Goal: Task Accomplishment & Management: Use online tool/utility

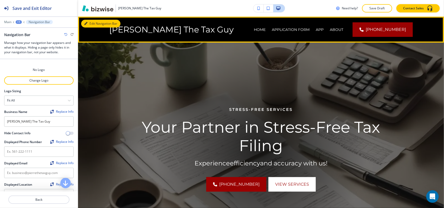
click at [90, 24] on button "Edit Navigation Bar" at bounding box center [100, 24] width 39 height 8
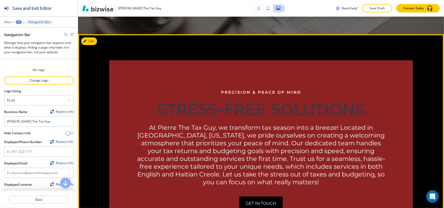
scroll to position [162, 0]
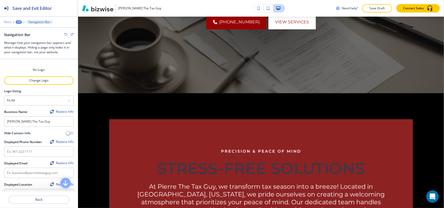
click at [7, 22] on p "Main" at bounding box center [7, 22] width 7 height 4
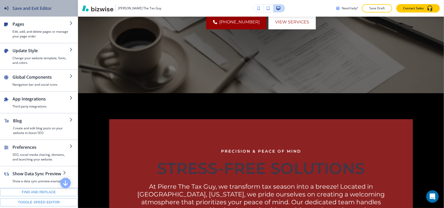
click at [43, 9] on h2 "Save and Exit Editor" at bounding box center [31, 8] width 39 height 6
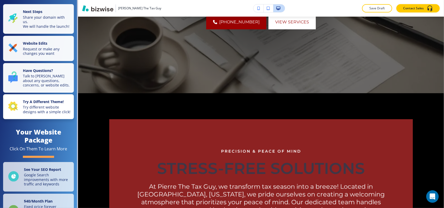
click at [35, 114] on p "Try different website designs with a simple click!" at bounding box center [47, 109] width 48 height 9
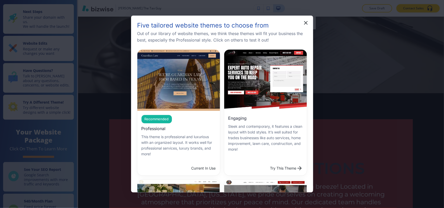
click at [200, 166] on div "Current In Use" at bounding box center [178, 168] width 83 height 15
click at [305, 22] on icon "button" at bounding box center [306, 23] width 4 height 4
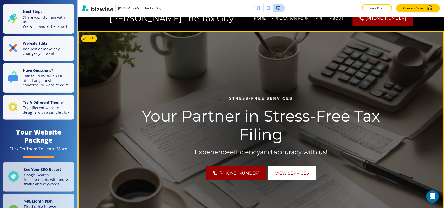
scroll to position [0, 0]
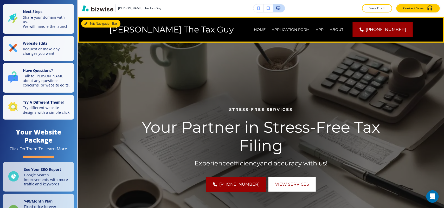
click at [94, 24] on button "Edit Navigation Bar" at bounding box center [100, 24] width 39 height 8
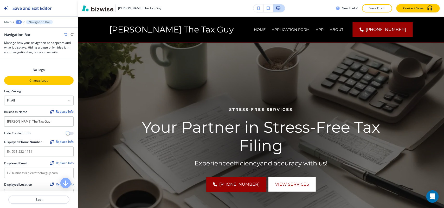
click at [32, 82] on p "Change Logo" at bounding box center [39, 80] width 68 height 5
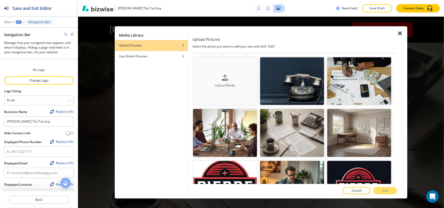
click at [233, 79] on div "Upload Media" at bounding box center [225, 81] width 64 height 13
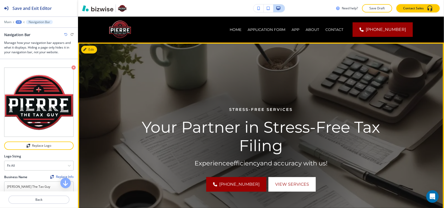
click at [90, 51] on button "Edit" at bounding box center [89, 50] width 16 height 8
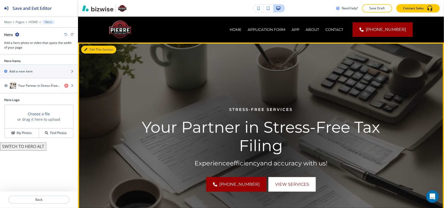
scroll to position [26, 0]
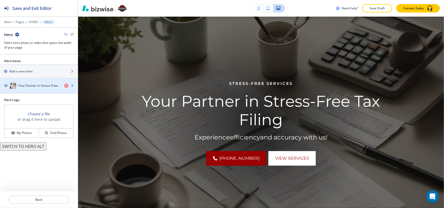
click at [42, 89] on div "Your Partner in Stress-Free Tax Filing" at bounding box center [30, 86] width 60 height 6
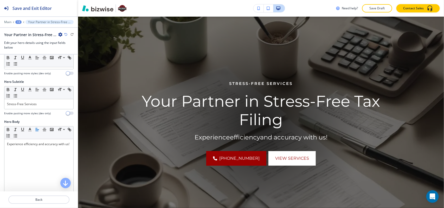
scroll to position [65, 0]
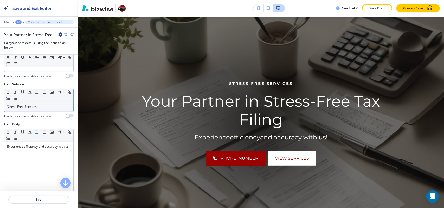
click at [48, 109] on p "Stress-Free Services" at bounding box center [39, 107] width 64 height 5
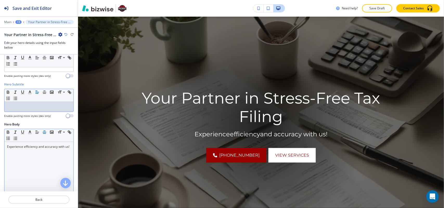
scroll to position [0, 0]
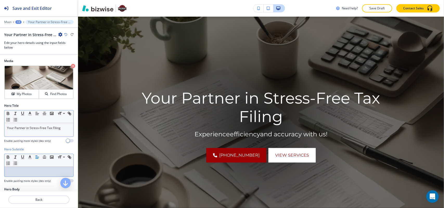
click at [31, 128] on p "Your Partner in Stress-Free Tax Filing" at bounding box center [39, 128] width 64 height 5
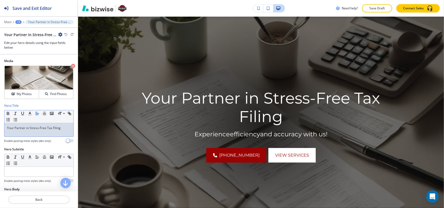
click at [43, 131] on p "Your Partner in Stress-Free Tax Filing" at bounding box center [39, 128] width 64 height 5
click at [65, 129] on p "Your Partner in Stress-Free Tax Filing" at bounding box center [39, 128] width 64 height 5
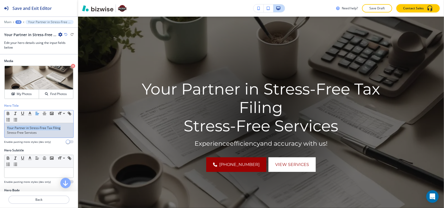
drag, startPoint x: 64, startPoint y: 127, endPoint x: 0, endPoint y: 128, distance: 63.7
click at [0, 128] on div "Hero Title Small Normal Large Huge Your Partner in Stress-Free Tax Filing Stres…" at bounding box center [39, 125] width 78 height 45
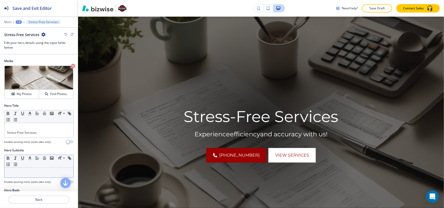
drag, startPoint x: 12, startPoint y: 181, endPoint x: 5, endPoint y: 173, distance: 10.9
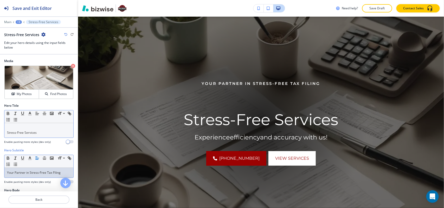
click at [7, 133] on p "Stress-Free Services" at bounding box center [39, 133] width 64 height 5
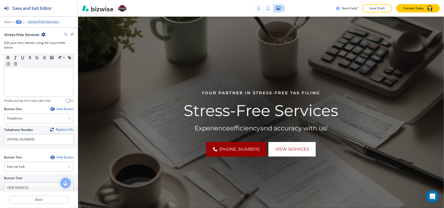
scroll to position [227, 0]
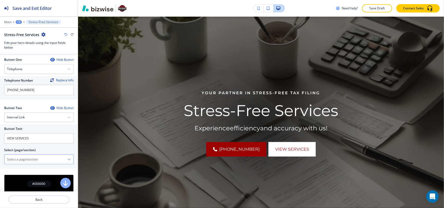
click at [27, 163] on \(page\/section\) "Manual Input" at bounding box center [35, 159] width 63 height 9
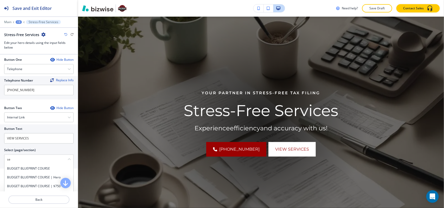
type \(page\/section\) "se"
drag, startPoint x: 17, startPoint y: 162, endPoint x: 0, endPoint y: 164, distance: 17.3
click at [0, 164] on div "Button Text VIEW SERVICES Select (page/section) se BUDGET BLUEPRINT COURSE BUDG…" at bounding box center [39, 147] width 78 height 44
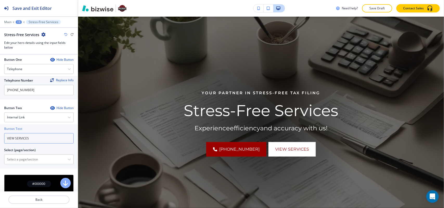
drag, startPoint x: 32, startPoint y: 141, endPoint x: 0, endPoint y: 141, distance: 31.7
click at [0, 141] on div "Button Text VIEW SERVICES Select (page/section) HOME HOME | Hero HOME | STRESS-…" at bounding box center [39, 147] width 78 height 44
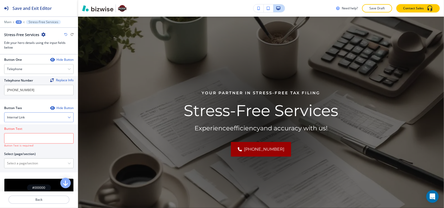
click at [37, 120] on div "Internal Link" at bounding box center [38, 117] width 69 height 9
click at [35, 106] on div "Button One Hide Button Telephone Telephone External Link Social Media Email Fil…" at bounding box center [39, 81] width 78 height 48
click at [19, 139] on input "text" at bounding box center [38, 138] width 69 height 10
click at [12, 167] on \(page\/section\) "Manual Input" at bounding box center [35, 163] width 63 height 9
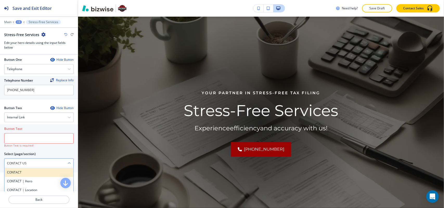
click at [16, 172] on h4 "CONTACT" at bounding box center [39, 172] width 64 height 5
type \(page\/section\) "CONTACT"
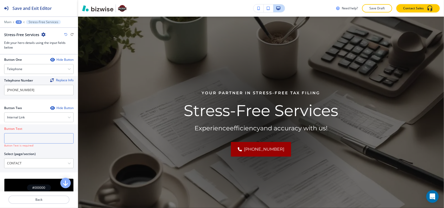
click at [25, 141] on input "text" at bounding box center [38, 138] width 69 height 10
paste input "CONTACT US"
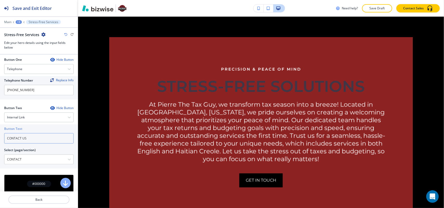
scroll to position [253, 0]
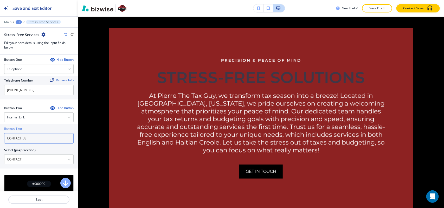
type input "CONTACT US"
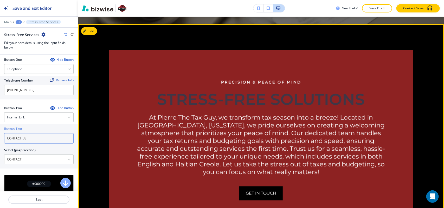
scroll to position [188, 0]
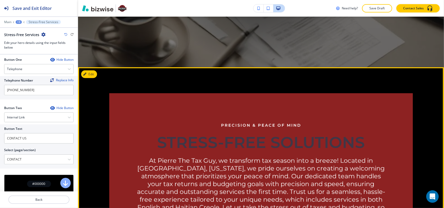
click at [98, 76] on div "Precision & Peace of Mind STRESS-FREE SOLUTIONS At Pierre The Tax Guy, we trans…" at bounding box center [261, 179] width 366 height 224
click at [94, 75] on button "Edit This Section" at bounding box center [98, 74] width 35 height 8
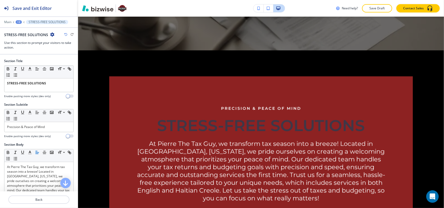
scroll to position [239, 0]
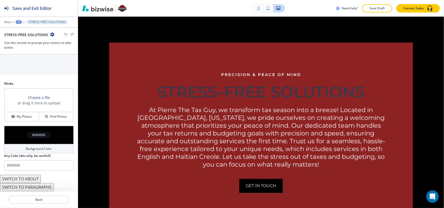
click at [33, 180] on button "SWITCH TO ABOUT" at bounding box center [20, 179] width 41 height 8
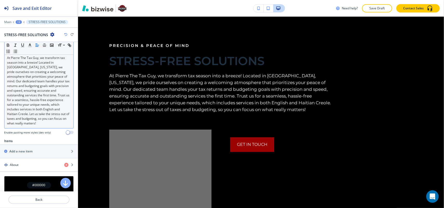
scroll to position [65, 0]
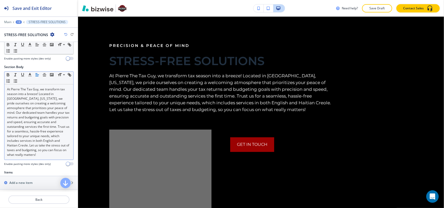
click at [39, 95] on p "At Pierre The Tax Guy, we transform tax season into a breeze! Located in [GEOGR…" at bounding box center [39, 122] width 64 height 70
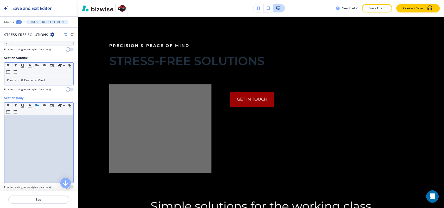
scroll to position [0, 0]
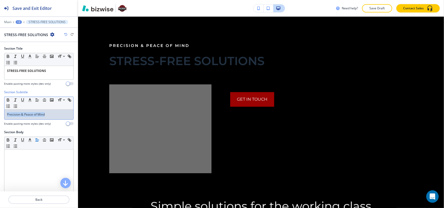
drag, startPoint x: 60, startPoint y: 119, endPoint x: 0, endPoint y: 110, distance: 60.3
click at [0, 110] on div "Section Subtitle Small Normal Large Huge Precision & Peace of Mind Enable pasti…" at bounding box center [39, 110] width 78 height 40
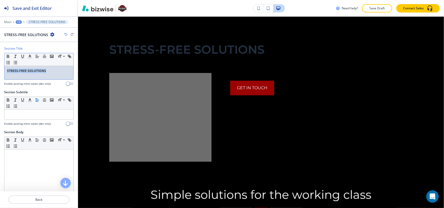
click at [0, 68] on div "Section Title Small Normal Large Huge STRESS-FREE SOLUTIONS Enable pasting more…" at bounding box center [39, 68] width 78 height 44
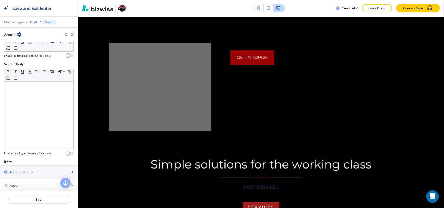
scroll to position [130, 0]
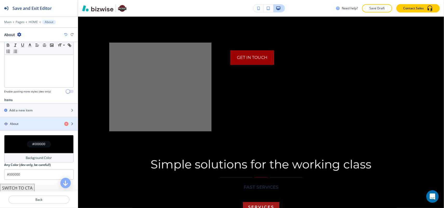
click at [29, 128] on div "button" at bounding box center [39, 128] width 78 height 4
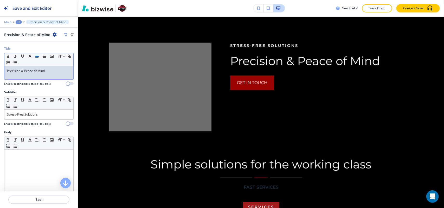
click at [5, 21] on p "Main" at bounding box center [7, 22] width 7 height 4
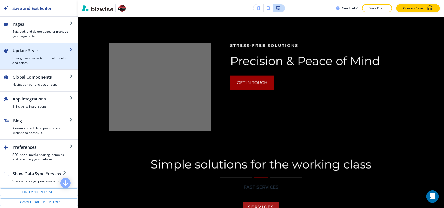
click at [29, 56] on h4 "Change your website template, fonts, and colors" at bounding box center [40, 60] width 57 height 9
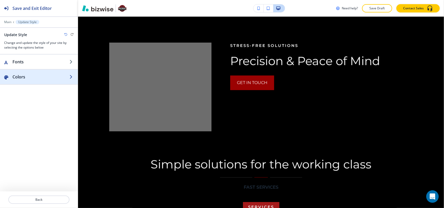
click at [28, 81] on div "button" at bounding box center [39, 82] width 78 height 4
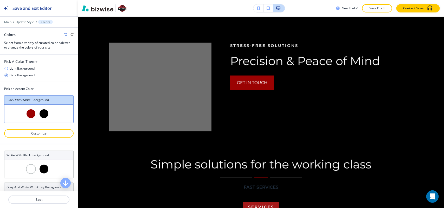
click at [5, 68] on icon "button" at bounding box center [6, 69] width 4 height 4
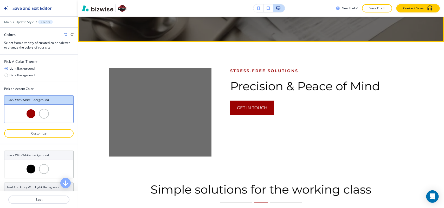
scroll to position [207, 0]
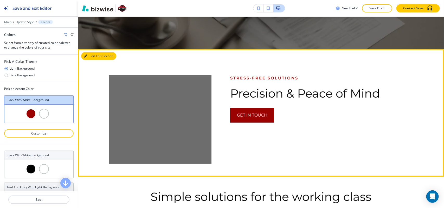
click at [93, 53] on button "Edit This Section" at bounding box center [98, 56] width 35 height 8
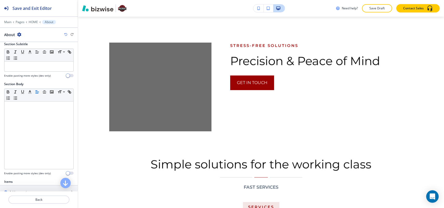
scroll to position [97, 0]
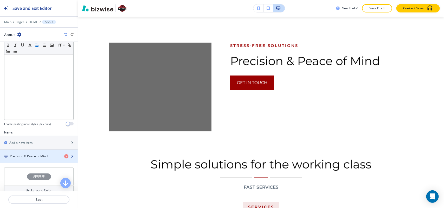
click at [21, 158] on h4 "Precision & Peace of Mind" at bounding box center [29, 156] width 38 height 5
click at [21, 159] on h4 "Precision & Peace of Mind" at bounding box center [29, 156] width 38 height 5
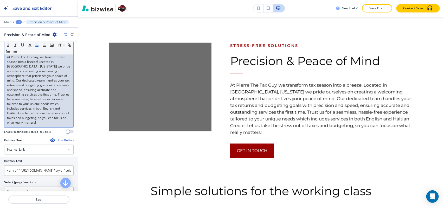
scroll to position [130, 0]
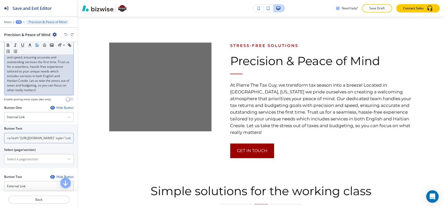
click at [24, 144] on input "<a href="[URL][DOMAIN_NAME]" style="color: inherit; text-decoration: none;">GET…" at bounding box center [38, 138] width 69 height 10
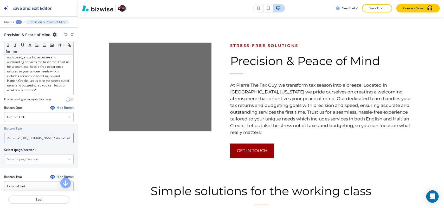
click at [24, 144] on input "<a href="[URL][DOMAIN_NAME]" style="color: inherit; text-decoration: none;">GET…" at bounding box center [38, 138] width 69 height 10
type input "get in touch"
click at [30, 164] on \(page\/section\) "Manual Input" at bounding box center [35, 159] width 63 height 9
click at [27, 171] on h4 "CONTACT" at bounding box center [39, 168] width 64 height 5
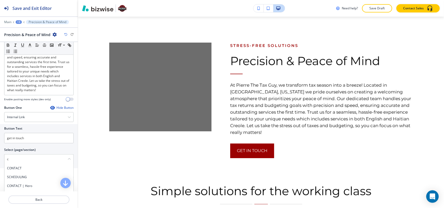
type \(page\/section\) "CONTACT"
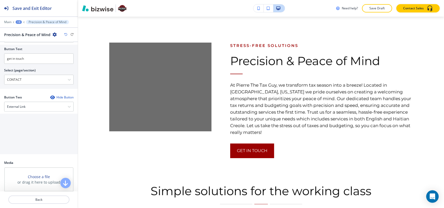
scroll to position [254, 0]
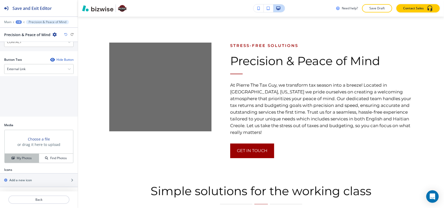
click at [23, 161] on button "My Photos" at bounding box center [22, 158] width 34 height 9
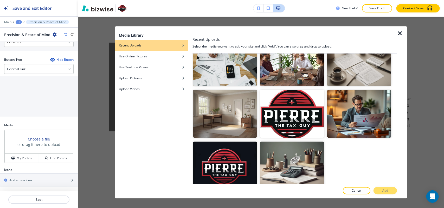
scroll to position [77, 0]
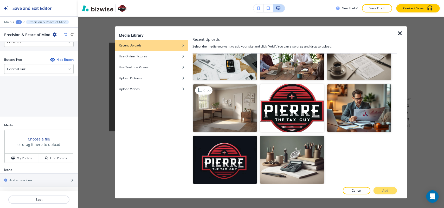
click at [215, 114] on img "button" at bounding box center [225, 108] width 64 height 48
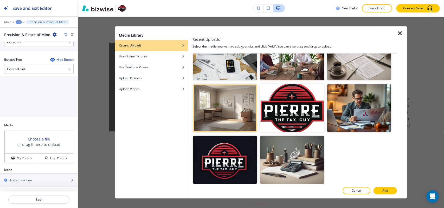
click at [386, 192] on p "Add" at bounding box center [385, 190] width 6 height 5
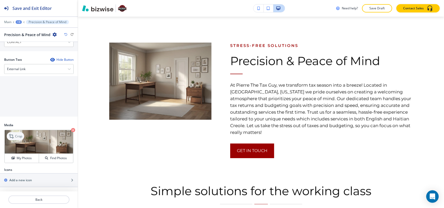
click at [21, 135] on p "Crop" at bounding box center [18, 136] width 7 height 5
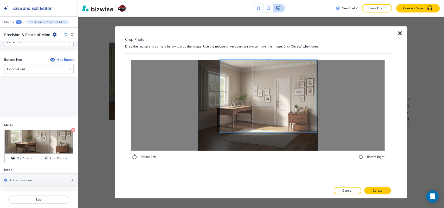
click at [229, 94] on span at bounding box center [268, 96] width 96 height 73
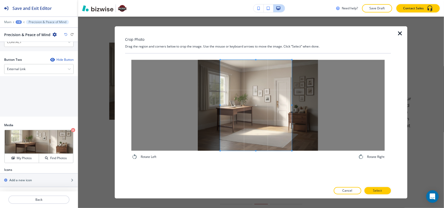
click at [291, 162] on div "Rotate Left Rotate Right" at bounding box center [258, 110] width 266 height 113
click at [371, 187] on button "Select" at bounding box center [377, 190] width 27 height 7
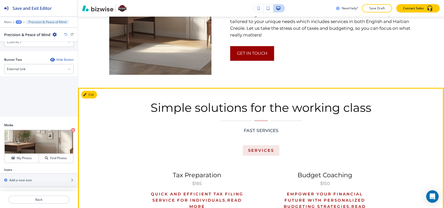
scroll to position [369, 0]
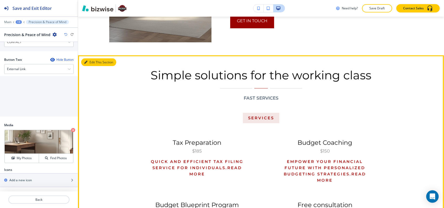
click at [91, 61] on button "Edit This Section" at bounding box center [98, 62] width 35 height 8
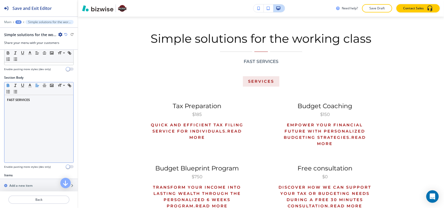
scroll to position [65, 0]
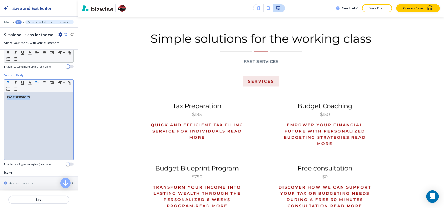
drag, startPoint x: 42, startPoint y: 101, endPoint x: 0, endPoint y: 100, distance: 42.4
click at [0, 100] on div "Section Body Small Normal Large Huge FAST SERVICES Enable pasting more styles (…" at bounding box center [39, 122] width 78 height 98
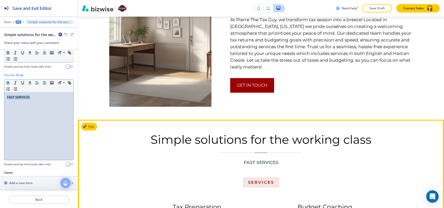
scroll to position [373, 0]
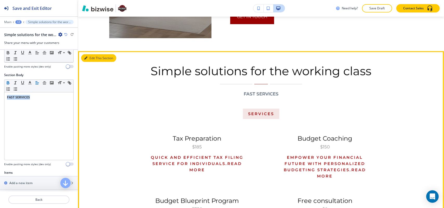
click at [84, 55] on button "Edit This Section" at bounding box center [98, 58] width 35 height 8
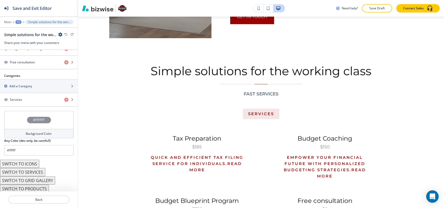
scroll to position [243, 0]
click at [32, 170] on button "SWITCH TO SERVICES" at bounding box center [22, 171] width 45 height 8
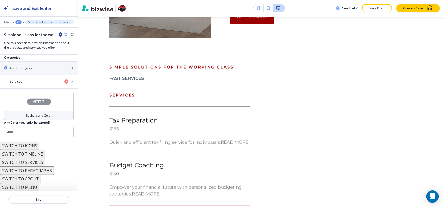
click at [32, 163] on button "SWITCH TO SERVICES" at bounding box center [22, 162] width 45 height 8
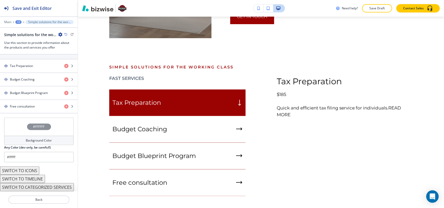
scroll to position [204, 0]
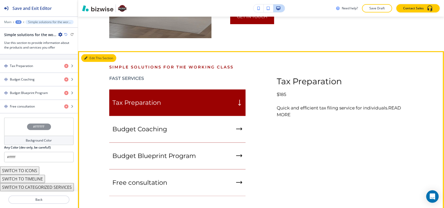
click at [82, 56] on button "Edit This Section" at bounding box center [98, 58] width 35 height 8
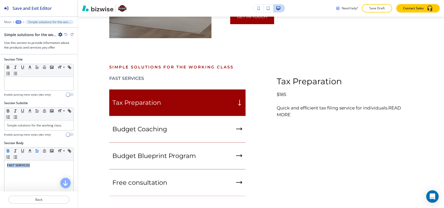
scroll to position [0, 0]
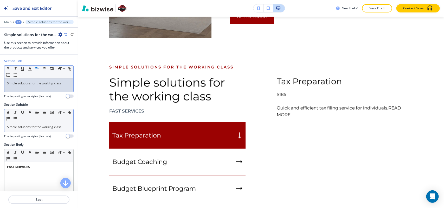
click at [35, 129] on p "Simple solutions for the working class" at bounding box center [39, 127] width 64 height 5
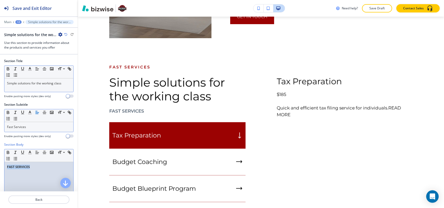
drag, startPoint x: 47, startPoint y: 166, endPoint x: 0, endPoint y: 166, distance: 47.1
click at [0, 166] on div "Section Body Small Normal Large Huge FAST SERVICES Enable pasting more styles (…" at bounding box center [39, 191] width 78 height 98
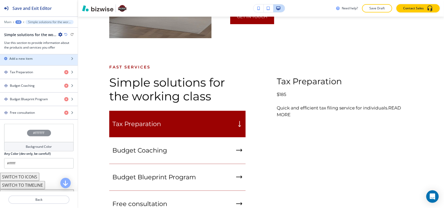
scroll to position [195, 0]
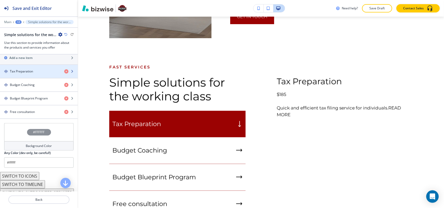
click at [40, 75] on div "button" at bounding box center [39, 76] width 78 height 4
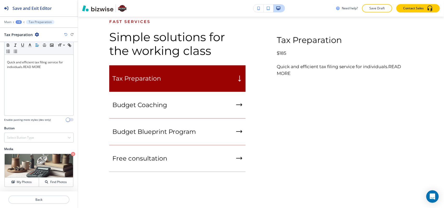
scroll to position [0, 0]
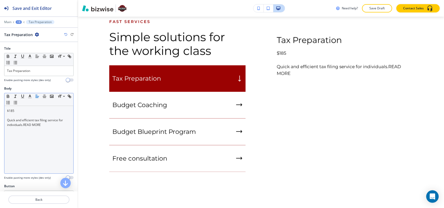
click at [6, 120] on div "$185 Quick and efficient tax filing service for individuals. READ MORE" at bounding box center [38, 140] width 69 height 68
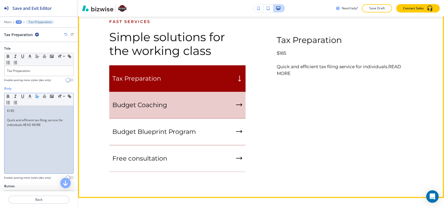
click at [132, 106] on h5 "Budget Coaching" at bounding box center [139, 105] width 55 height 8
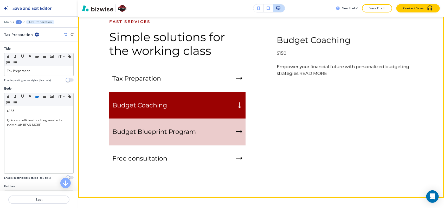
click at [149, 133] on h5 "Budget Blueprint Program" at bounding box center [153, 132] width 83 height 8
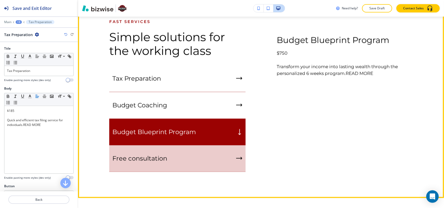
click at [150, 156] on h5 "Free consultation" at bounding box center [139, 159] width 55 height 8
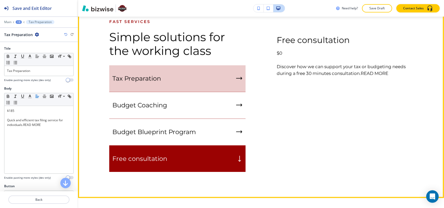
click at [151, 86] on div "Tax Preparation" at bounding box center [177, 79] width 136 height 27
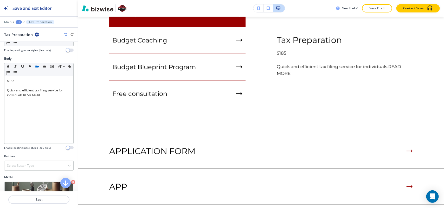
scroll to position [59, 0]
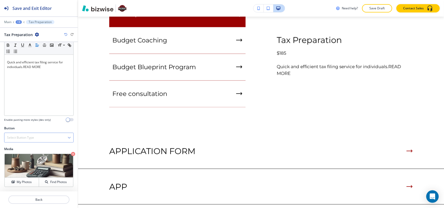
click at [25, 137] on h4 "Select Button Type" at bounding box center [20, 137] width 27 height 5
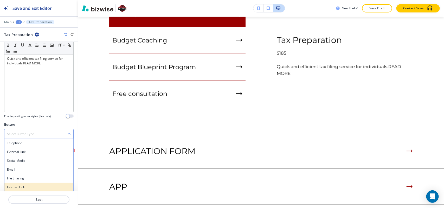
scroll to position [63, 0]
click at [20, 185] on h4 "Internal Link" at bounding box center [39, 187] width 64 height 5
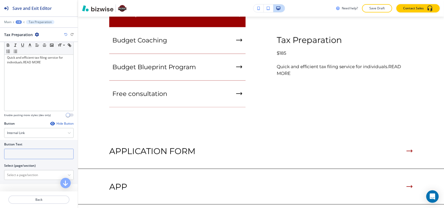
click at [16, 155] on input "text" at bounding box center [38, 154] width 69 height 10
click at [18, 176] on \(page\/section\) "Manual Input" at bounding box center [35, 175] width 63 height 9
click at [21, 187] on h4 "FAST TAX FILING" at bounding box center [39, 184] width 64 height 5
type \(page\/section\) "FAST TAX FILING"
click at [27, 153] on input "text" at bounding box center [38, 154] width 69 height 10
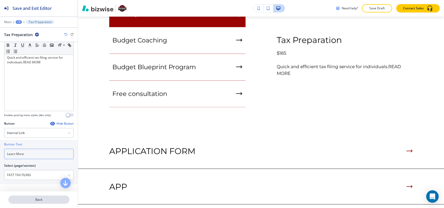
type input "Learn More"
click at [35, 198] on p "Back" at bounding box center [39, 200] width 60 height 5
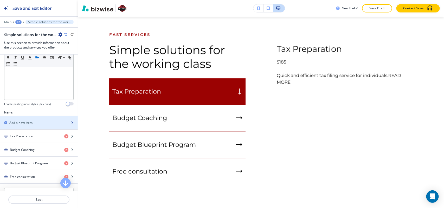
scroll to position [162, 0]
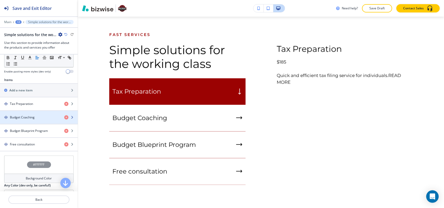
click at [26, 118] on h4 "Budget Coaching" at bounding box center [22, 117] width 25 height 5
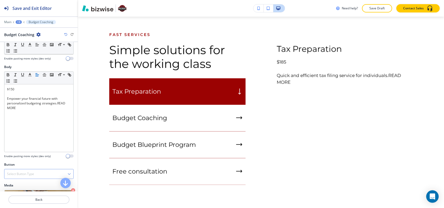
scroll to position [59, 0]
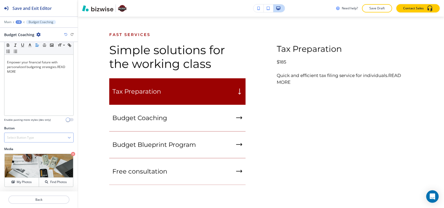
click at [32, 141] on div "Select Button Type" at bounding box center [38, 137] width 69 height 9
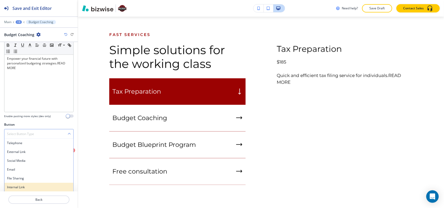
scroll to position [63, 0]
click at [28, 183] on div "Internal Link" at bounding box center [38, 187] width 69 height 9
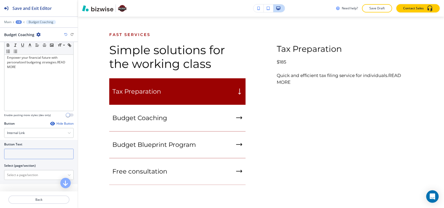
click at [22, 155] on input "text" at bounding box center [38, 154] width 69 height 10
click at [18, 179] on \(page\/section\) "Manual Input" at bounding box center [35, 175] width 63 height 9
click at [19, 183] on h4 "BUDGETING COACHING" at bounding box center [39, 184] width 64 height 5
type \(page\/section\) "BUDGETING COACHING"
click at [26, 156] on input "text" at bounding box center [38, 154] width 69 height 10
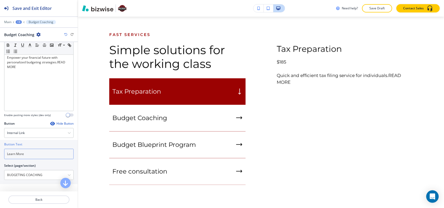
type input "Learn More"
click at [53, 205] on div at bounding box center [39, 206] width 78 height 4
click at [42, 202] on p "Back" at bounding box center [39, 200] width 60 height 5
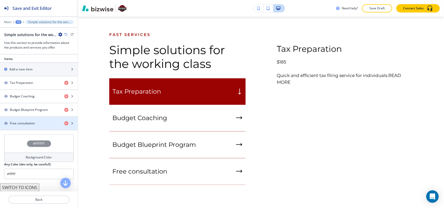
scroll to position [195, 0]
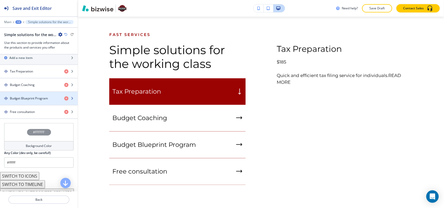
click at [31, 101] on h4 "Budget Blueprint Program" at bounding box center [29, 98] width 38 height 5
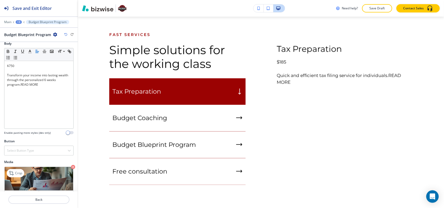
scroll to position [59, 0]
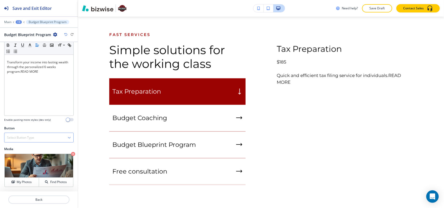
click at [27, 139] on h4 "Select Button Type" at bounding box center [20, 137] width 27 height 5
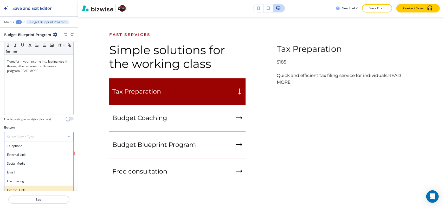
click at [17, 189] on h4 "Internal Link" at bounding box center [39, 190] width 64 height 5
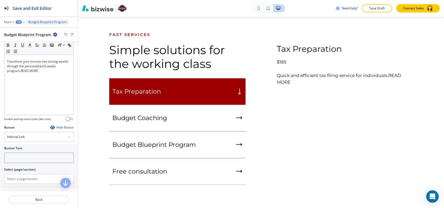
click at [21, 162] on input "text" at bounding box center [38, 158] width 69 height 10
click at [18, 177] on \(page\/section\) "Manual Input" at bounding box center [35, 179] width 63 height 9
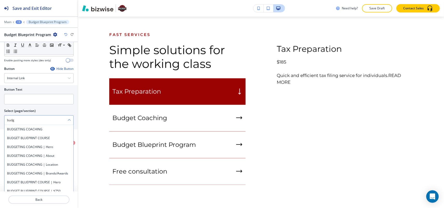
scroll to position [124, 0]
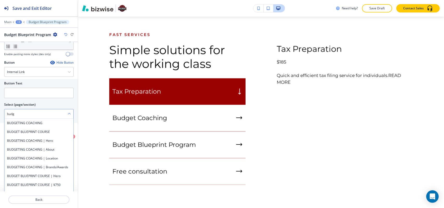
click at [43, 134] on h4 "BUDGET BLUEPRINT COURSE" at bounding box center [39, 132] width 64 height 5
type \(page\/section\) "BUDGET BLUEPRINT COURSE"
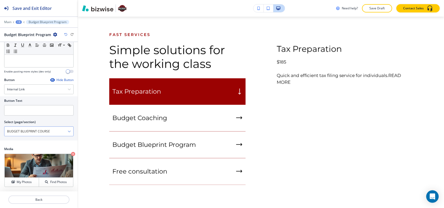
scroll to position [107, 0]
click at [29, 110] on input "text" at bounding box center [38, 110] width 69 height 10
type input "Learn More"
click at [42, 199] on p "Back" at bounding box center [39, 200] width 60 height 5
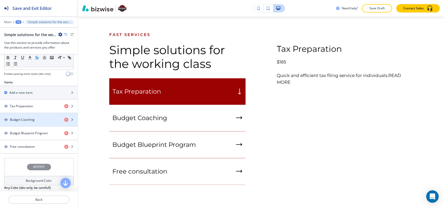
scroll to position [204, 0]
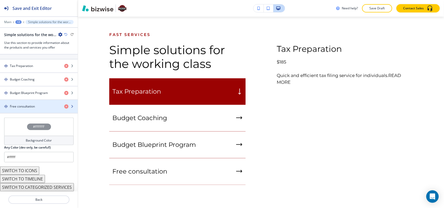
click at [34, 104] on h4 "Free consultation" at bounding box center [22, 106] width 25 height 5
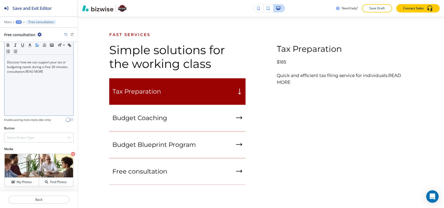
scroll to position [59, 0]
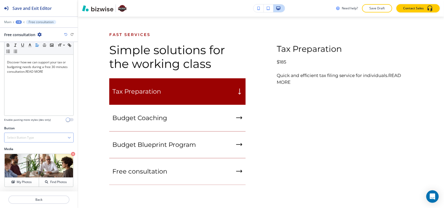
click at [28, 135] on h4 "Select Button Type" at bounding box center [20, 137] width 27 height 5
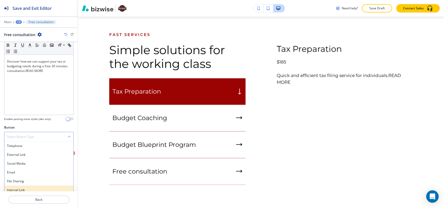
click at [17, 190] on h4 "Internal Link" at bounding box center [39, 190] width 64 height 5
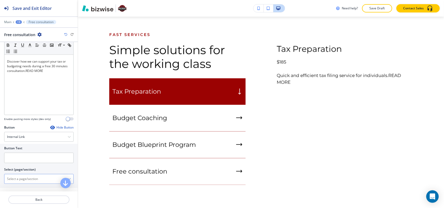
click at [18, 180] on \(page\/section\) "Manual Input" at bounding box center [35, 179] width 63 height 9
click at [15, 189] on h4 "FREE CONSULTATION" at bounding box center [39, 188] width 64 height 5
type \(page\/section\) "FREE CONSULTATION"
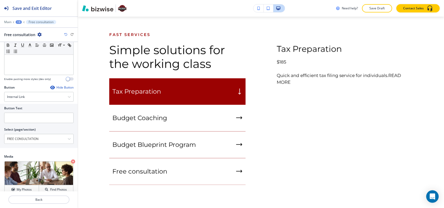
scroll to position [107, 0]
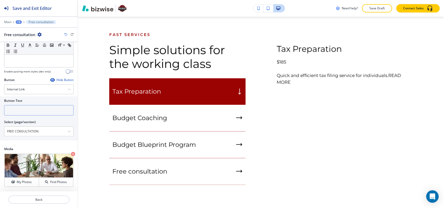
click at [22, 110] on input "text" at bounding box center [38, 110] width 69 height 10
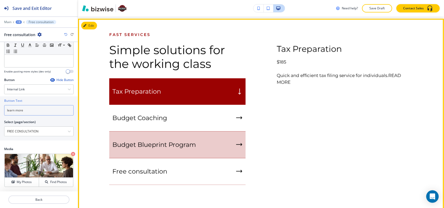
type input "learn more"
click at [177, 108] on div "Budget Coaching" at bounding box center [177, 118] width 136 height 27
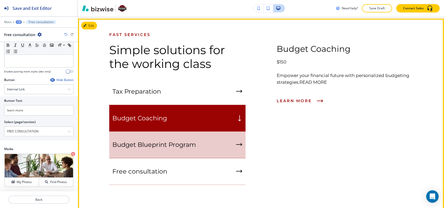
click at [185, 145] on h5 "Budget Blueprint Program" at bounding box center [153, 145] width 83 height 8
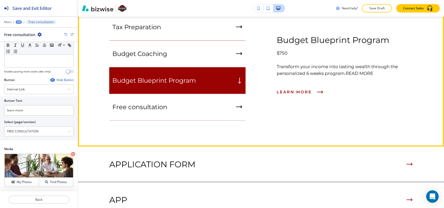
scroll to position [471, 0]
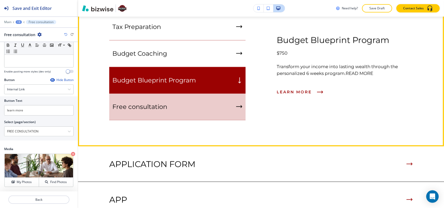
click at [190, 94] on div "Free consultation" at bounding box center [177, 107] width 136 height 27
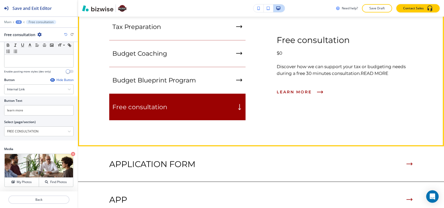
scroll to position [406, 0]
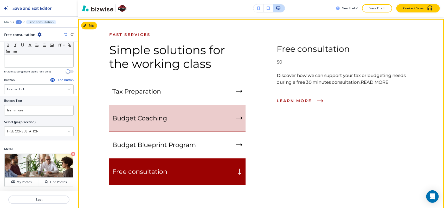
click at [191, 127] on div "Budget Coaching" at bounding box center [177, 118] width 136 height 27
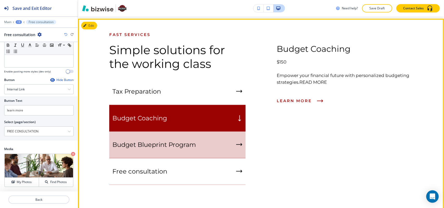
click at [192, 137] on div "Budget Blueprint Program" at bounding box center [177, 145] width 136 height 27
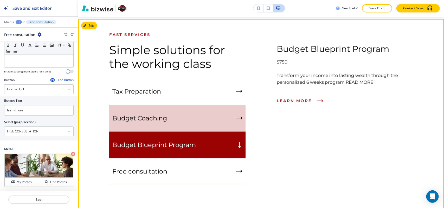
click at [185, 92] on div "Tax Preparation" at bounding box center [177, 92] width 136 height 27
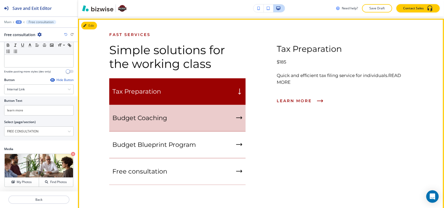
click at [178, 115] on div "Budget Coaching" at bounding box center [177, 118] width 136 height 27
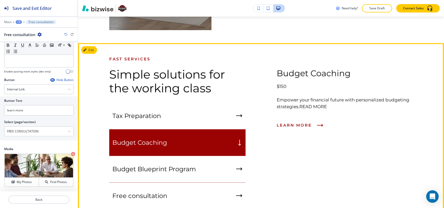
scroll to position [341, 0]
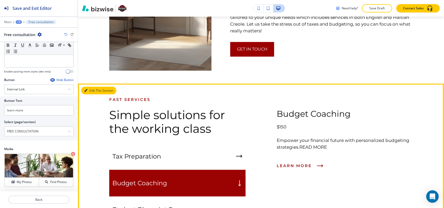
click at [93, 87] on div "Edit This Section Fast Services Simple solutions for the working class Tax Prep…" at bounding box center [261, 180] width 366 height 193
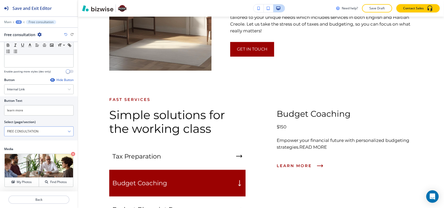
scroll to position [0, 0]
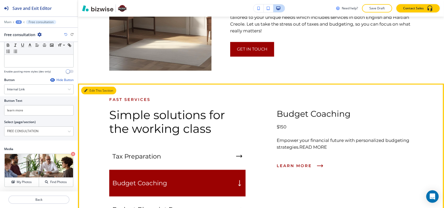
click at [90, 87] on button "Edit This Section" at bounding box center [98, 91] width 35 height 8
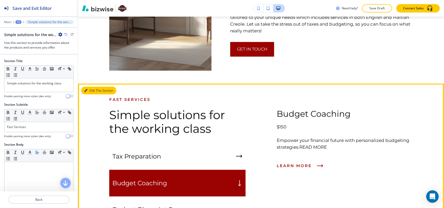
scroll to position [406, 0]
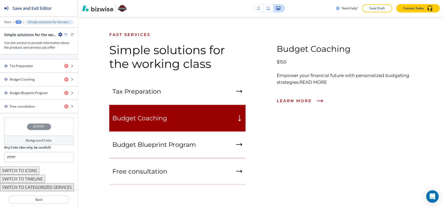
click at [14, 124] on div "#FFFFFF" at bounding box center [38, 127] width 69 height 18
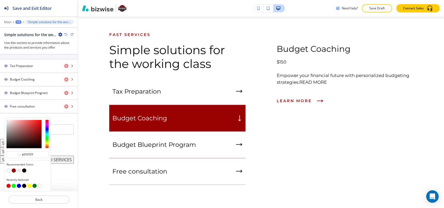
scroll to position [202, 0]
click at [34, 159] on div "#ffffff" at bounding box center [27, 156] width 46 height 9
click at [35, 155] on input "#ffffff" at bounding box center [30, 155] width 18 height 4
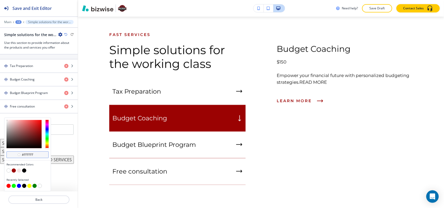
paste input "ece8e8"
type input "#ece8e8"
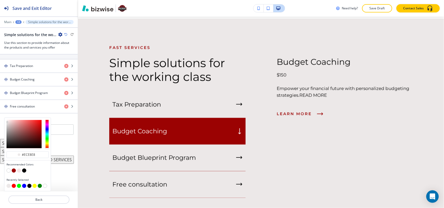
type input "#ece8e8"
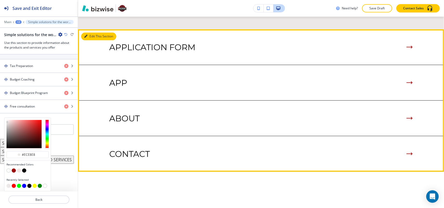
click at [87, 38] on icon "button" at bounding box center [85, 36] width 3 height 3
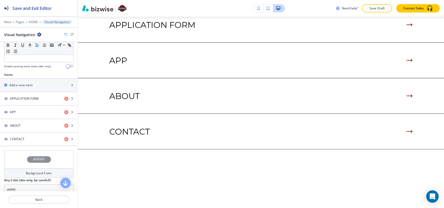
scroll to position [179, 0]
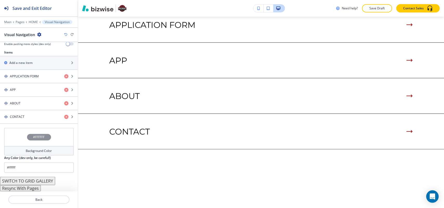
click at [26, 190] on button "Resync With Pages" at bounding box center [20, 188] width 41 height 6
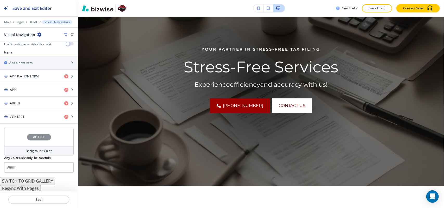
scroll to position [0, 0]
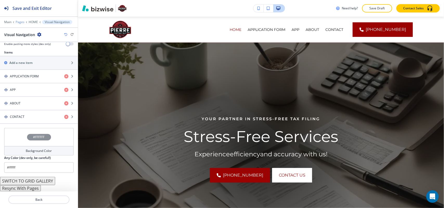
click at [17, 21] on p "Pages" at bounding box center [20, 22] width 9 height 4
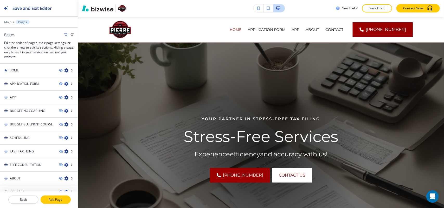
click at [62, 198] on p "Add Page" at bounding box center [55, 200] width 29 height 5
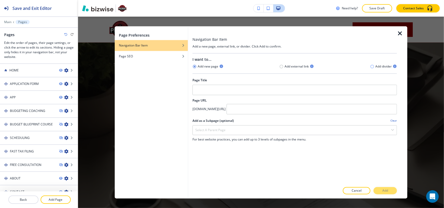
click at [374, 65] on icon "button" at bounding box center [372, 66] width 4 height 4
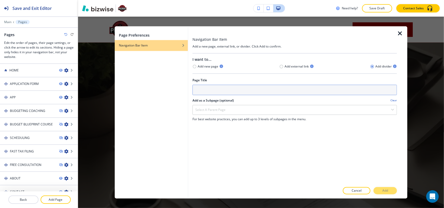
click at [284, 90] on input "text" at bounding box center [294, 90] width 204 height 10
type input "s"
type input "SERVICES"
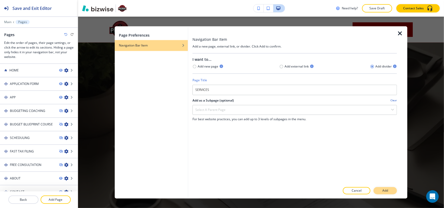
click at [393, 193] on button "Add" at bounding box center [384, 190] width 23 height 7
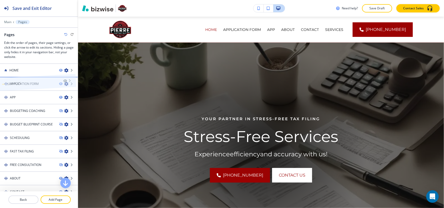
drag, startPoint x: 27, startPoint y: 186, endPoint x: 24, endPoint y: 75, distance: 111.8
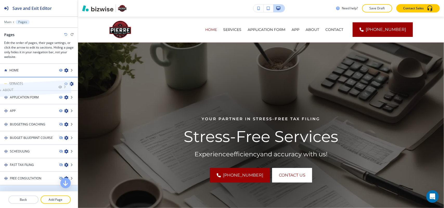
drag, startPoint x: 30, startPoint y: 173, endPoint x: 23, endPoint y: 81, distance: 92.8
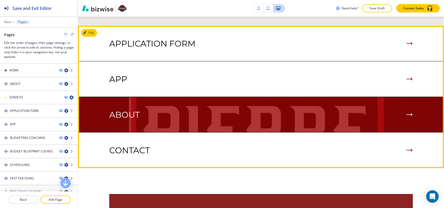
scroll to position [585, 0]
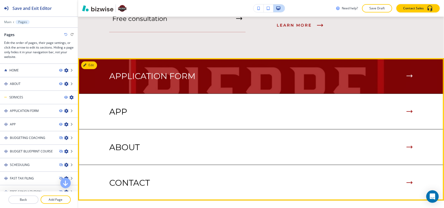
click at [97, 72] on img at bounding box center [261, 75] width 366 height 35
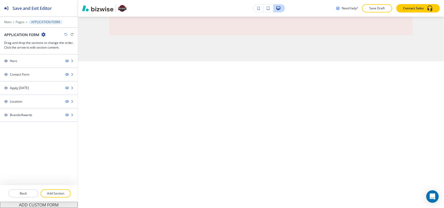
scroll to position [0, 0]
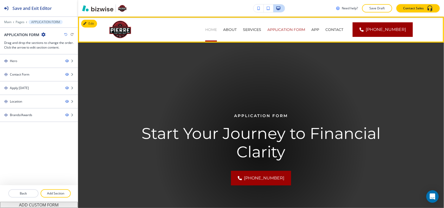
click at [217, 27] on p "HOME" at bounding box center [211, 29] width 12 height 5
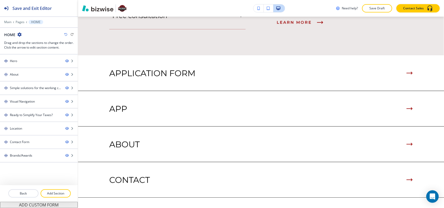
scroll to position [597, 0]
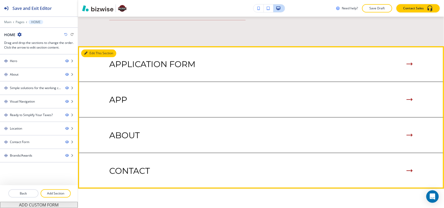
click at [92, 57] on button "Edit This Section" at bounding box center [98, 53] width 35 height 8
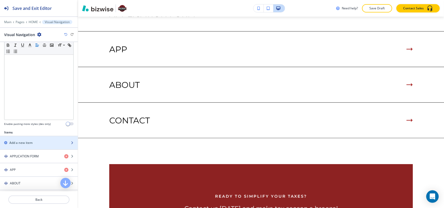
scroll to position [179, 0]
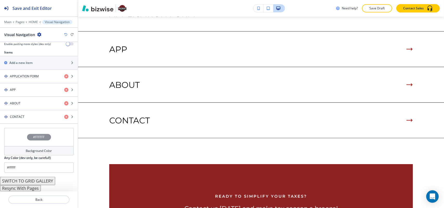
click at [25, 188] on button "Resync With Pages" at bounding box center [20, 188] width 41 height 6
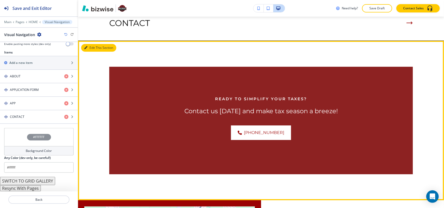
click at [94, 52] on button "Edit This Section" at bounding box center [98, 48] width 35 height 8
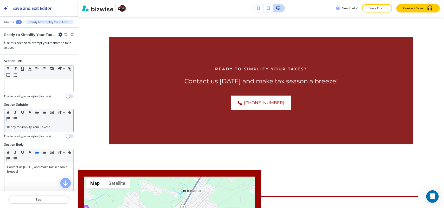
scroll to position [790, 0]
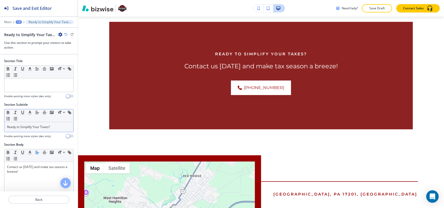
click at [59, 127] on p "Ready to Simplify Your Taxes?" at bounding box center [39, 127] width 64 height 5
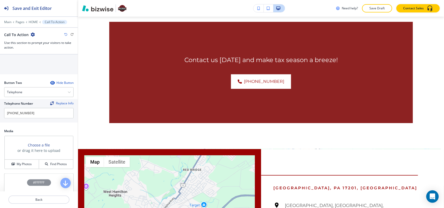
scroll to position [227, 0]
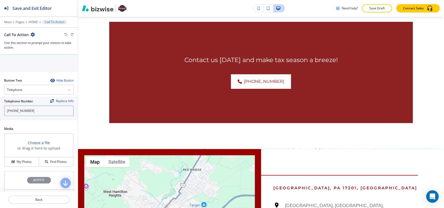
click at [32, 116] on input "[PHONE_NUMBER]" at bounding box center [38, 111] width 69 height 10
click at [17, 163] on h4 "My Photos" at bounding box center [24, 162] width 15 height 5
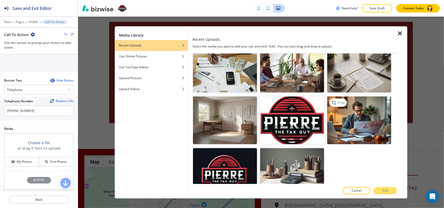
scroll to position [65, 0]
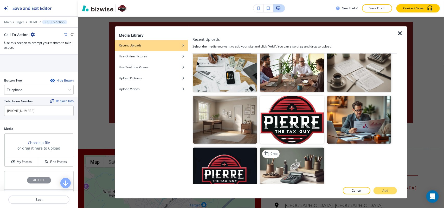
click at [293, 172] on img "button" at bounding box center [292, 172] width 64 height 48
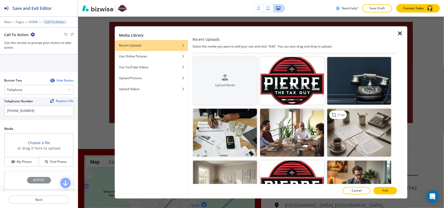
scroll to position [0, 0]
click at [361, 132] on img "button" at bounding box center [359, 133] width 64 height 48
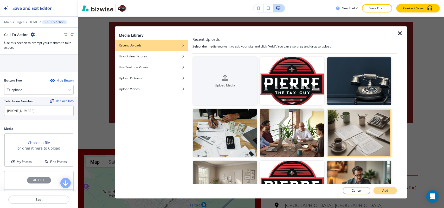
click at [386, 192] on p "Add" at bounding box center [385, 190] width 6 height 5
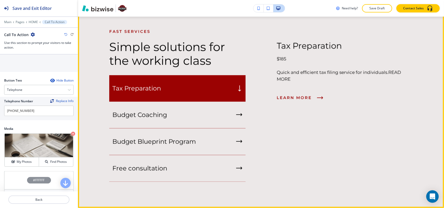
scroll to position [432, 0]
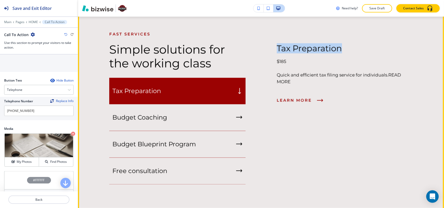
drag, startPoint x: 274, startPoint y: 144, endPoint x: 356, endPoint y: 145, distance: 82.2
click at [356, 108] on div "Tax Preparation $185 Quick and efficient tax filing service for individuals. RE…" at bounding box center [328, 69] width 167 height 76
copy h4 "Tax Preparation"
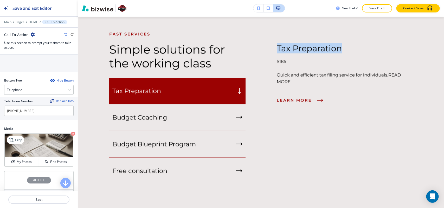
click at [71, 136] on icon "button" at bounding box center [73, 134] width 4 height 4
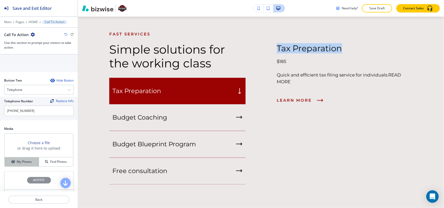
click at [24, 164] on h4 "My Photos" at bounding box center [24, 162] width 15 height 5
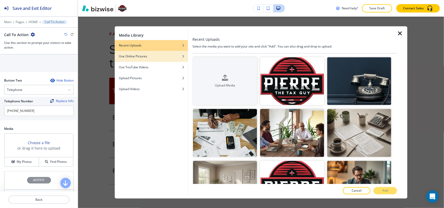
click at [152, 56] on div "Use Online Pictures" at bounding box center [151, 56] width 73 height 5
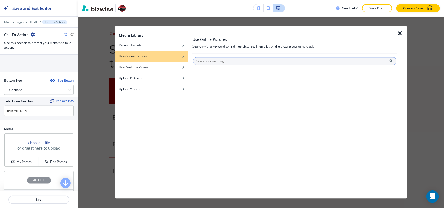
click at [204, 58] on input "text" at bounding box center [294, 61] width 203 height 8
type input "Tax Preparation"
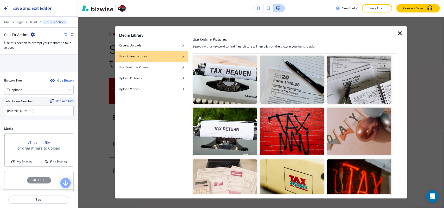
scroll to position [65, 0]
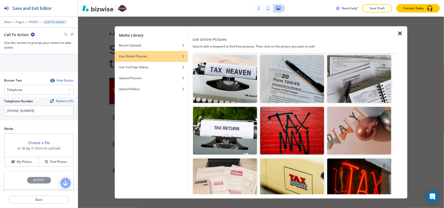
click at [339, 81] on img "button" at bounding box center [359, 79] width 64 height 48
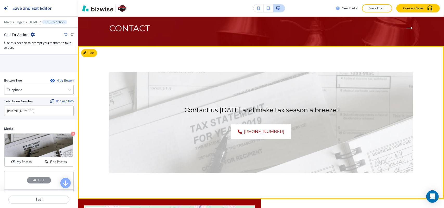
scroll to position [822, 0]
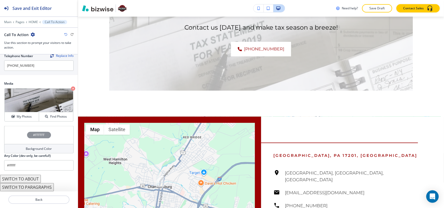
click at [15, 133] on div "#FFFFFF" at bounding box center [38, 135] width 69 height 18
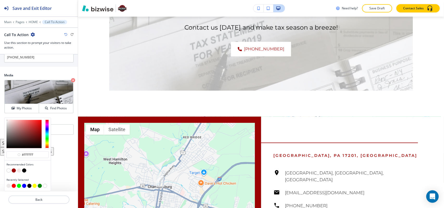
scroll to position [283, 0]
click at [16, 170] on div at bounding box center [27, 171] width 42 height 5
click at [23, 171] on button "button" at bounding box center [24, 171] width 4 height 4
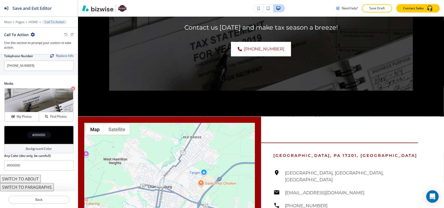
scroll to position [274, 0]
click at [16, 131] on div "#000000" at bounding box center [38, 135] width 69 height 18
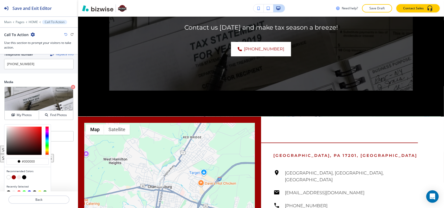
click at [13, 180] on button "button" at bounding box center [14, 177] width 4 height 4
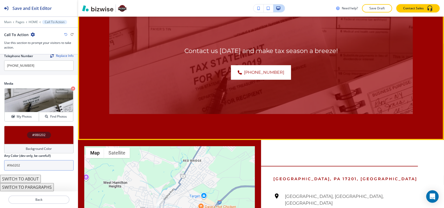
scroll to position [822, 0]
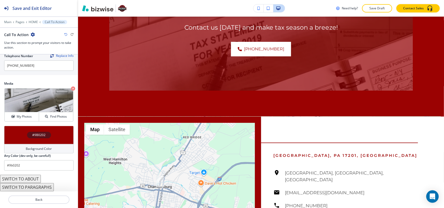
click at [17, 134] on div "#9B0202" at bounding box center [38, 135] width 69 height 18
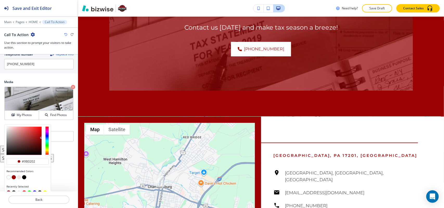
click at [25, 179] on button "button" at bounding box center [24, 177] width 4 height 4
type input "#000000"
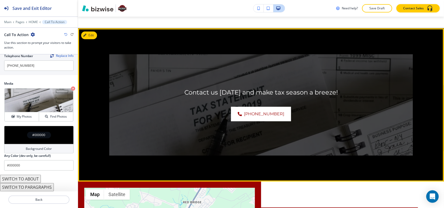
scroll to position [855, 0]
